Goal: Task Accomplishment & Management: Complete application form

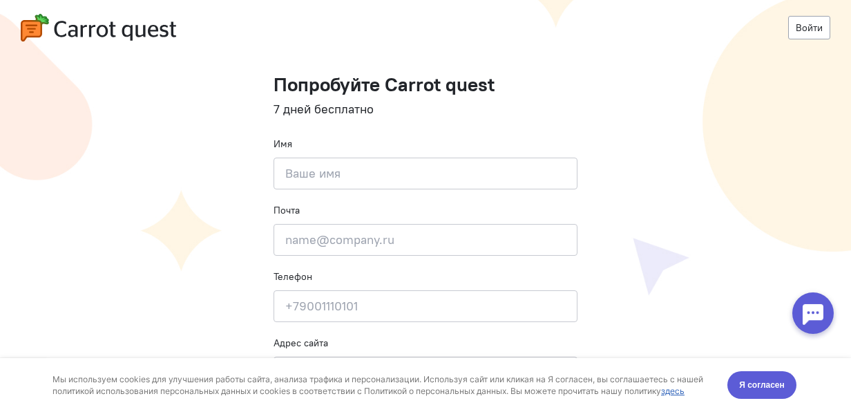
scroll to position [86, 0]
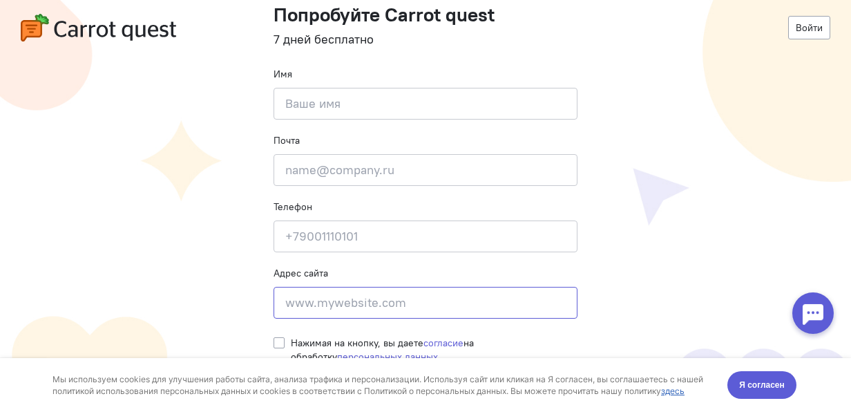
click at [355, 307] on input at bounding box center [425, 303] width 304 height 32
click at [291, 337] on label "Нажимая на кнопку, вы даете согласие на обработку персональных данных" at bounding box center [434, 350] width 287 height 28
click at [275, 337] on input "Нажимая на кнопку, вы даете согласие на обработку персональных данных" at bounding box center [278, 342] width 11 height 12
checkbox input "true"
click at [743, 379] on span "Я согласен" at bounding box center [762, 385] width 46 height 14
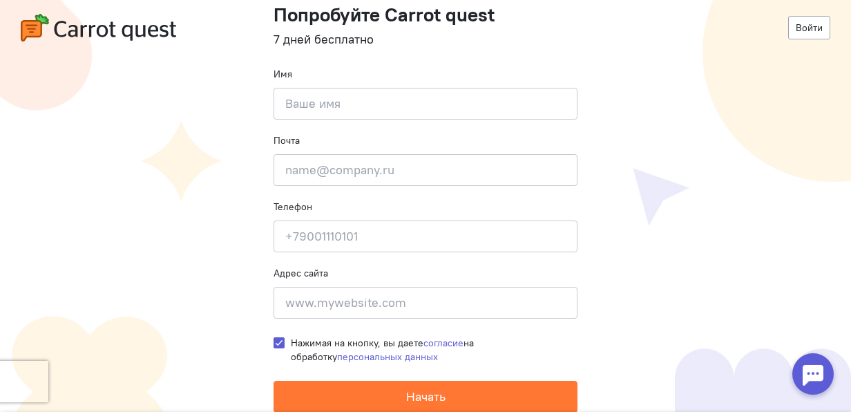
click at [447, 320] on form "Попробуйте Carrot quest 7 дней бесплатно Имя Введите своё имя Почта Введите поч…" at bounding box center [425, 208] width 304 height 408
click at [439, 304] on input at bounding box center [425, 303] width 304 height 32
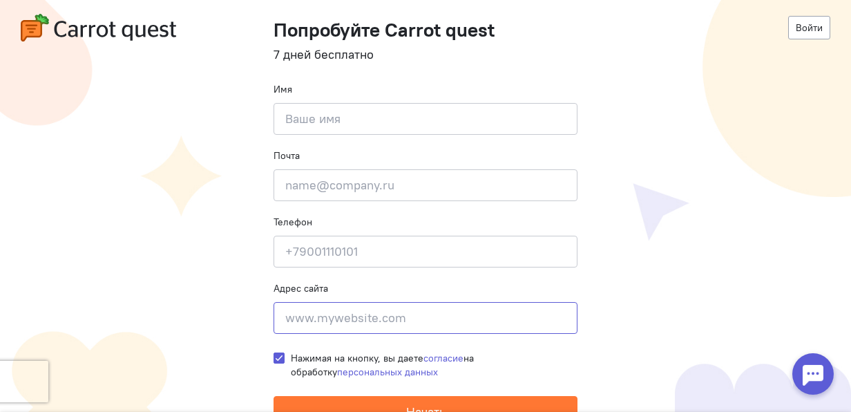
scroll to position [57, 0]
